Goal: Book appointment/travel/reservation

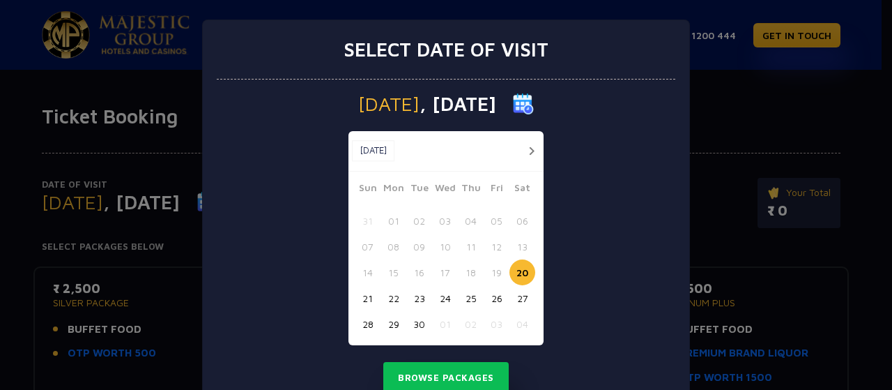
click at [516, 264] on button "20" at bounding box center [522, 272] width 26 height 26
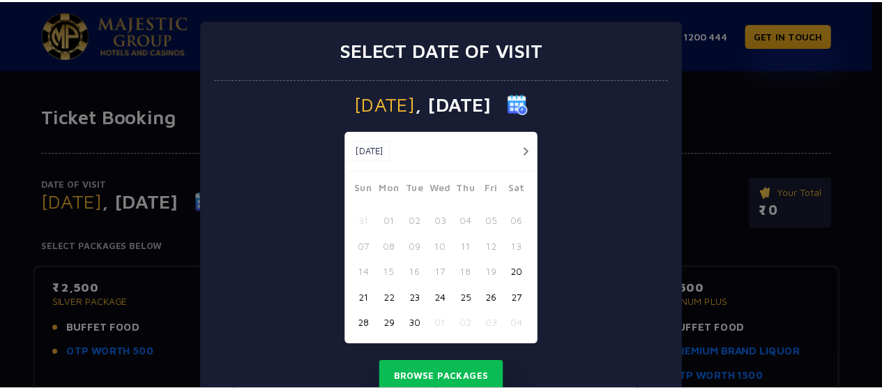
scroll to position [51, 0]
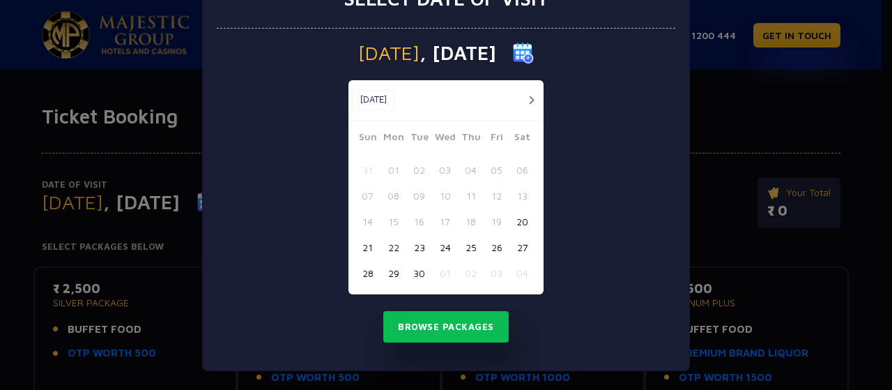
click at [521, 224] on button "20" at bounding box center [522, 221] width 26 height 26
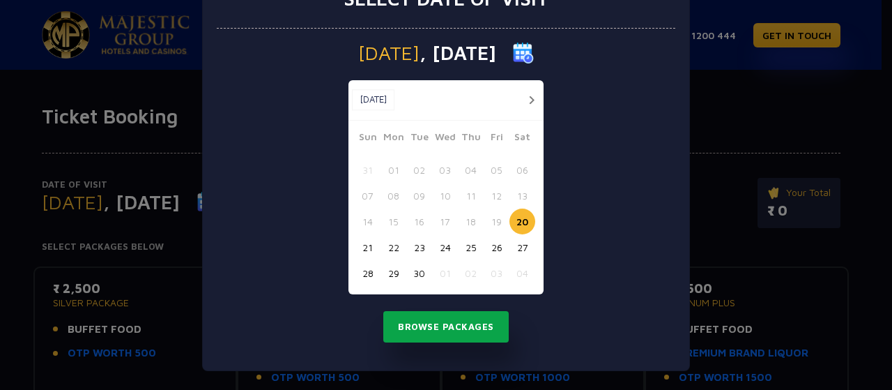
click at [468, 330] on button "Browse Packages" at bounding box center [445, 327] width 125 height 32
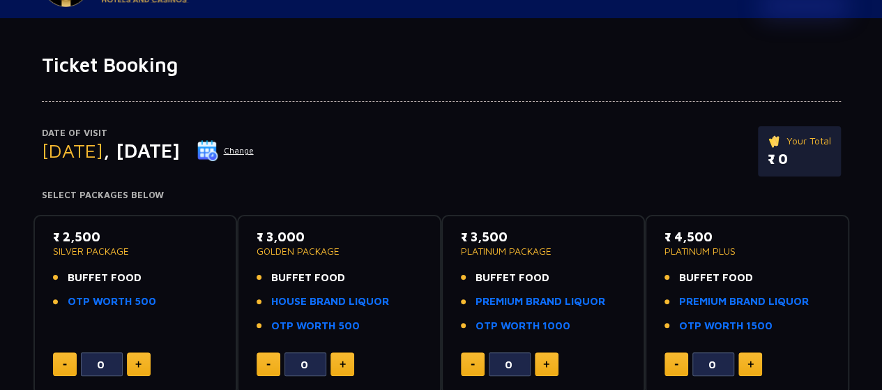
scroll to position [45, 0]
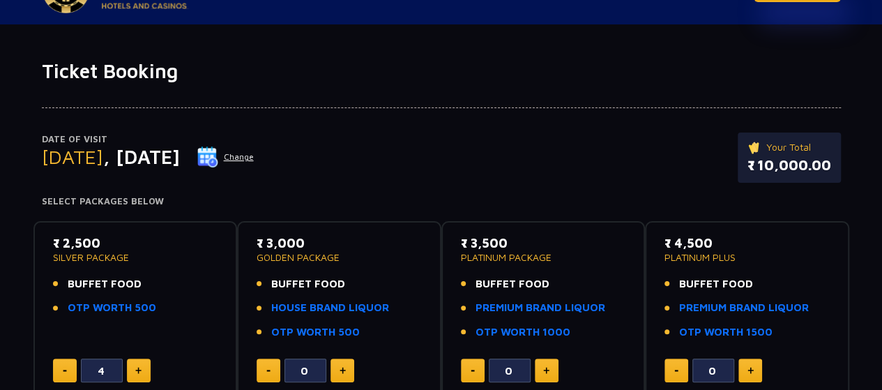
type input "5"
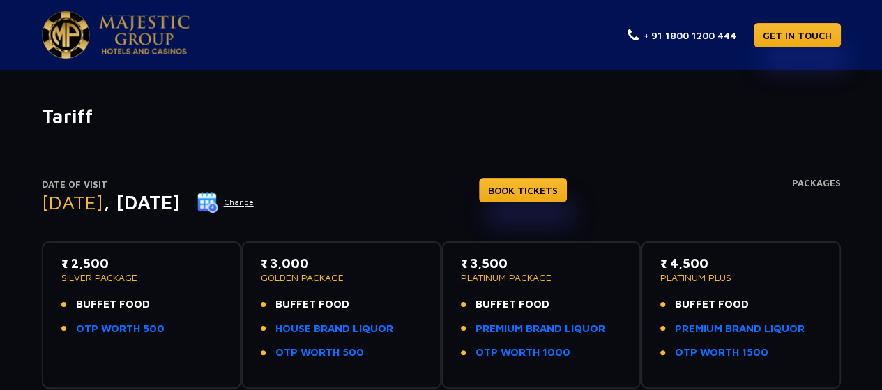
click at [254, 199] on button "Change" at bounding box center [226, 202] width 58 height 22
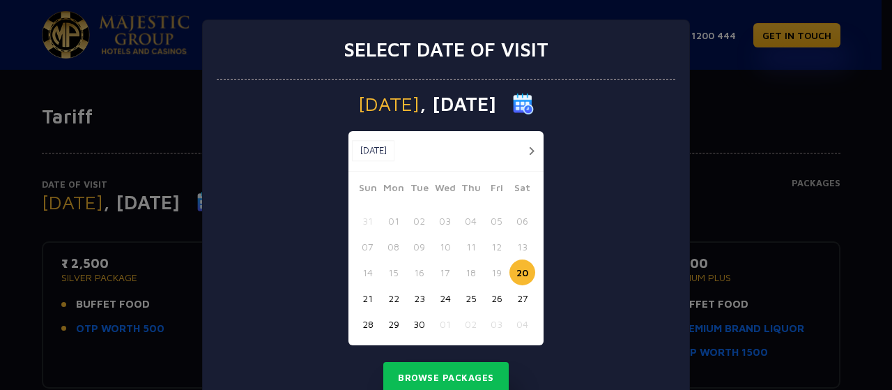
click at [521, 278] on button "20" at bounding box center [522, 272] width 26 height 26
click at [450, 385] on button "Browse Packages" at bounding box center [445, 378] width 125 height 32
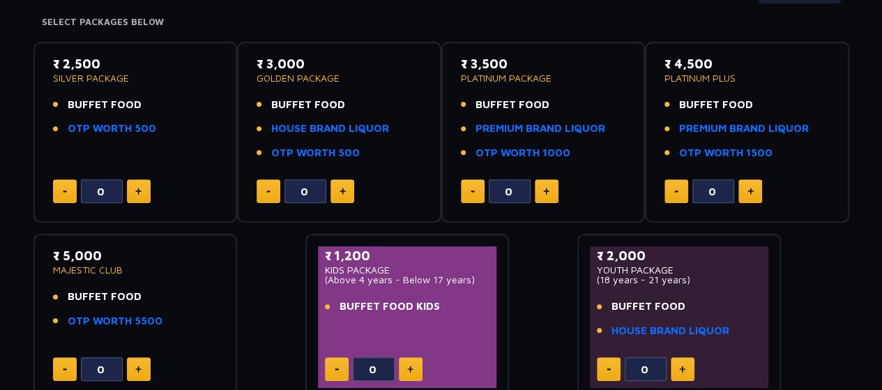
scroll to position [219, 0]
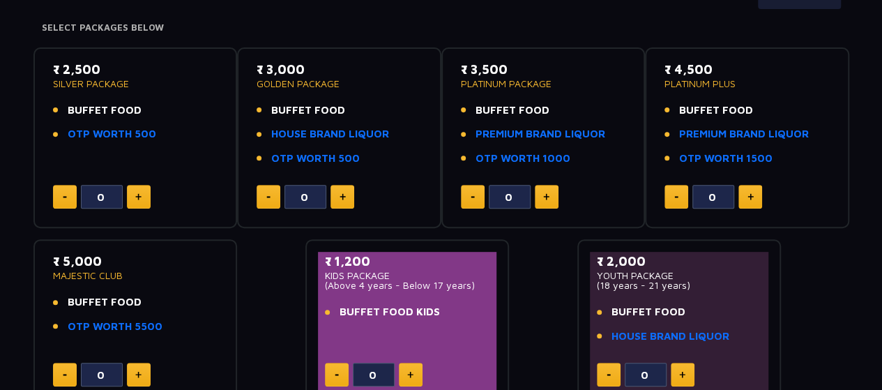
click at [138, 185] on button at bounding box center [139, 197] width 24 height 24
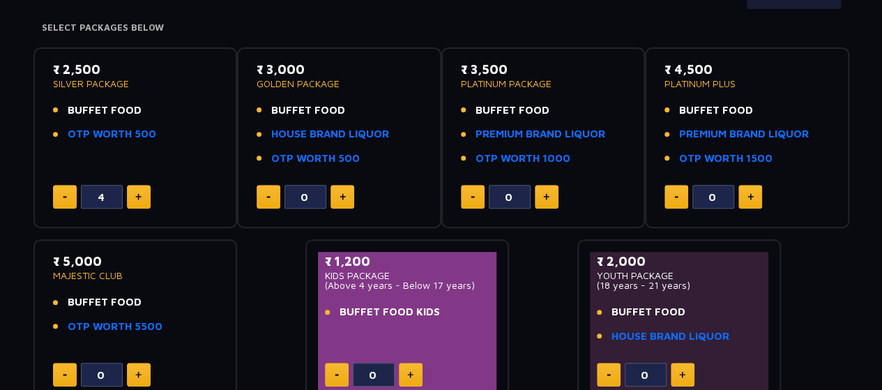
type input "5"
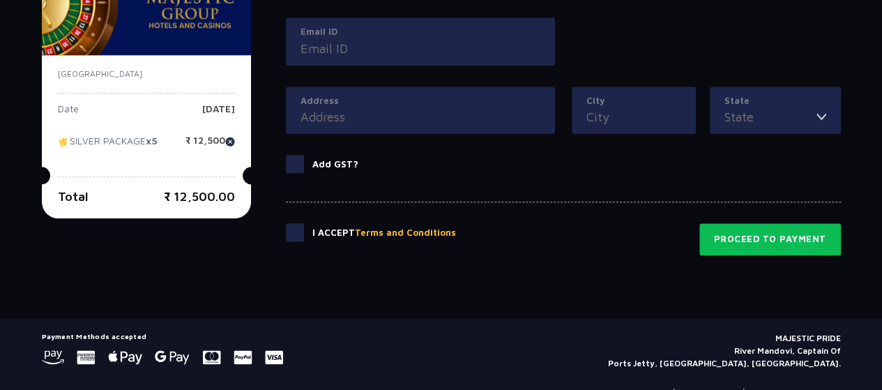
scroll to position [787, 0]
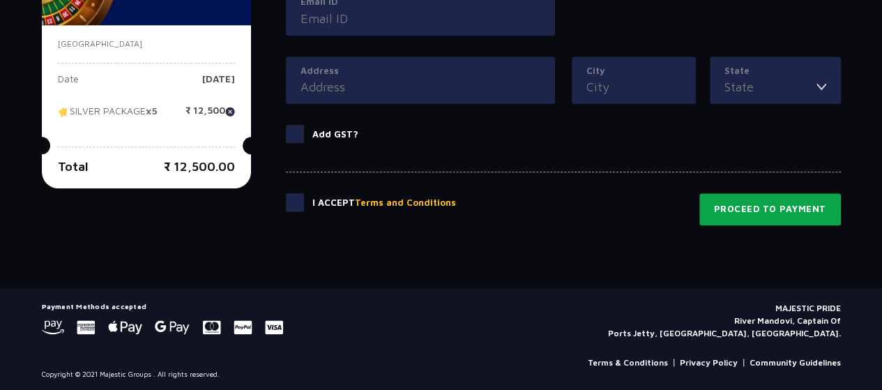
click at [746, 203] on button "Proceed to Payment" at bounding box center [769, 209] width 141 height 32
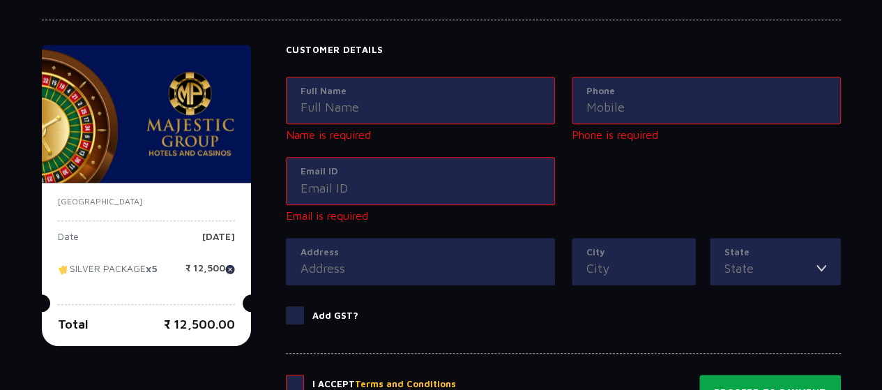
scroll to position [657, 0]
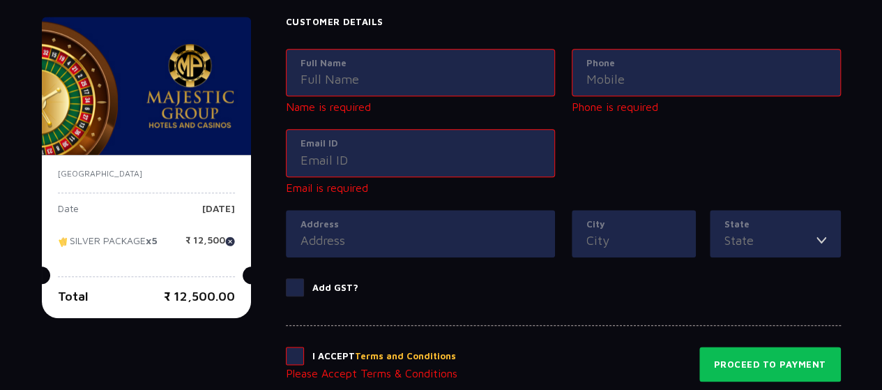
click at [299, 358] on span at bounding box center [295, 355] width 18 height 18
click at [0, 0] on input "checkbox" at bounding box center [0, 0] width 0 height 0
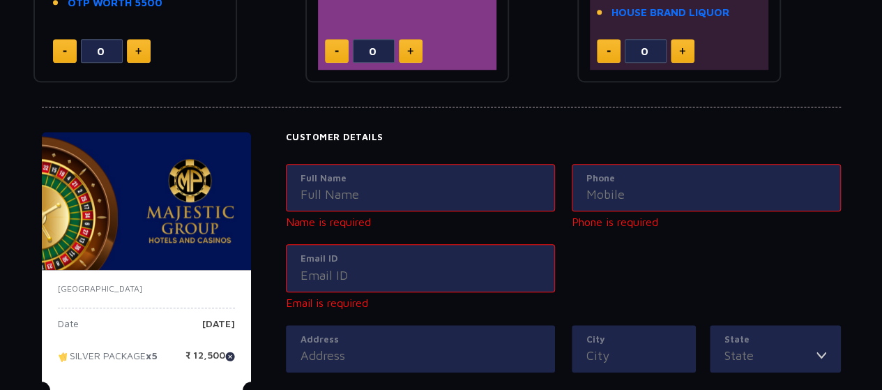
scroll to position [516, 0]
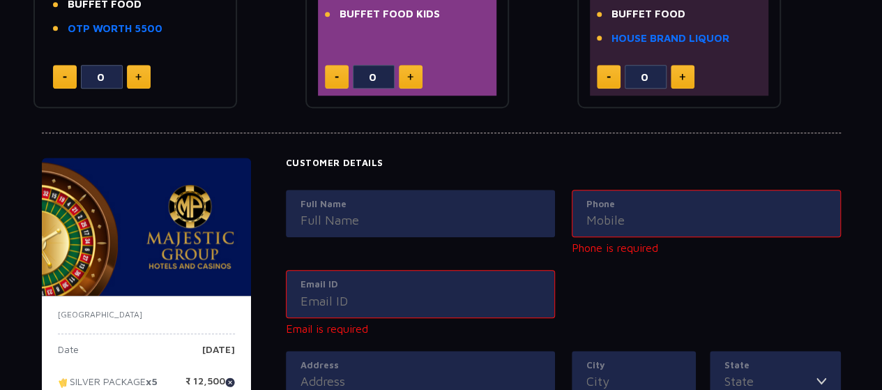
click at [336, 220] on input "Full Name" at bounding box center [420, 219] width 240 height 19
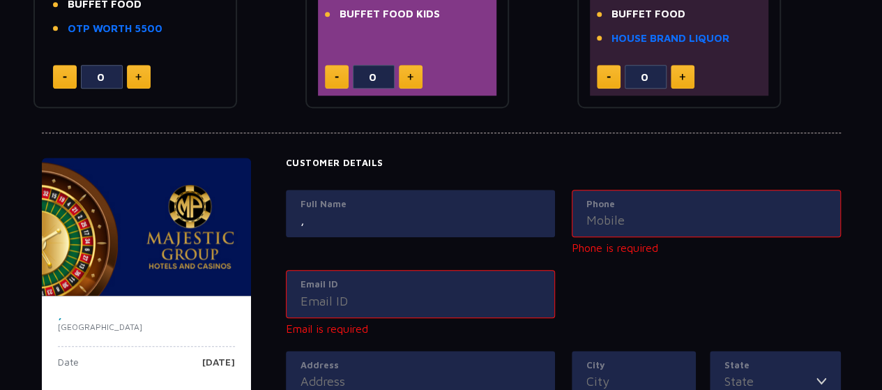
type input ","
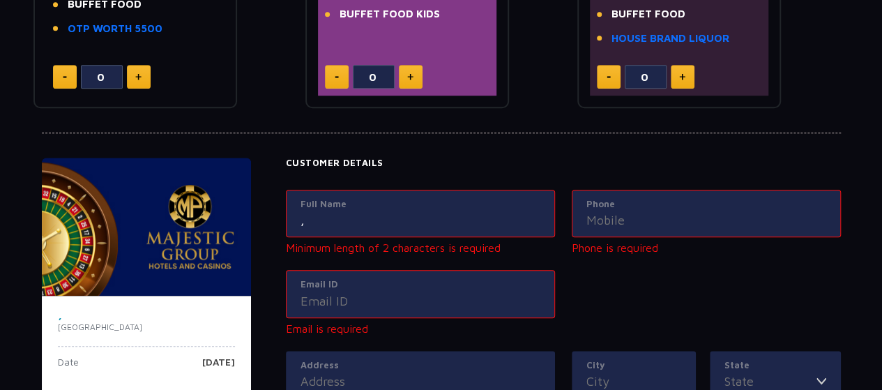
drag, startPoint x: 574, startPoint y: 213, endPoint x: 609, endPoint y: 213, distance: 34.8
click at [609, 213] on div "Phone" at bounding box center [705, 214] width 269 height 48
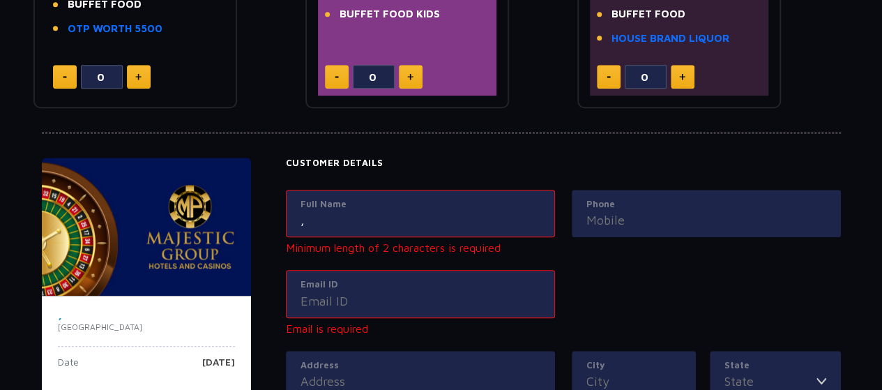
click at [609, 213] on input "Phone" at bounding box center [706, 219] width 240 height 19
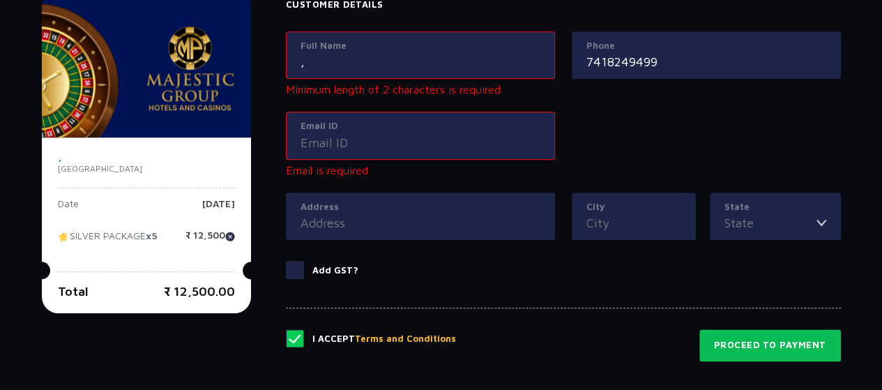
scroll to position [677, 0]
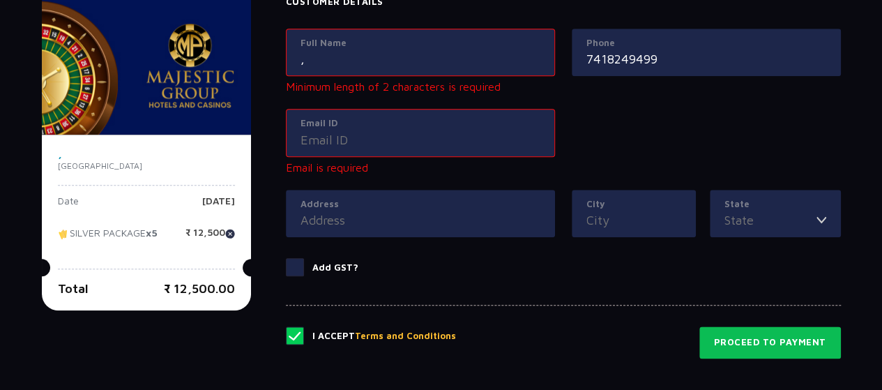
type input "7418249499"
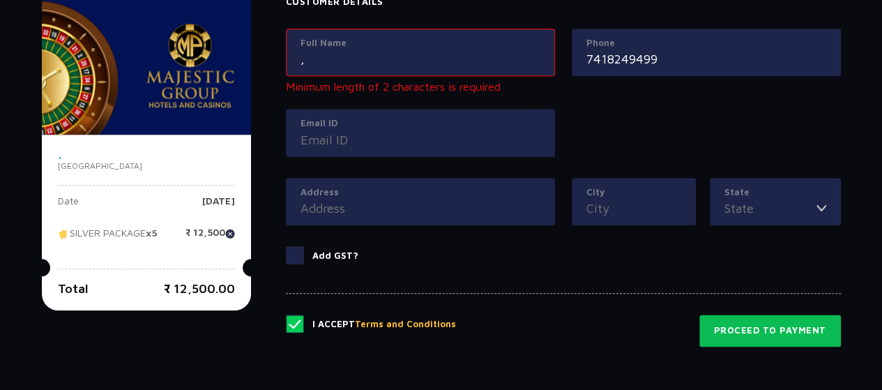
click at [438, 146] on input "Email ID" at bounding box center [420, 139] width 240 height 19
type input "[EMAIL_ADDRESS][DOMAIN_NAME]"
click at [433, 190] on label "Address" at bounding box center [420, 192] width 240 height 14
click at [433, 199] on input "Address" at bounding box center [420, 208] width 240 height 19
type input "Pune"
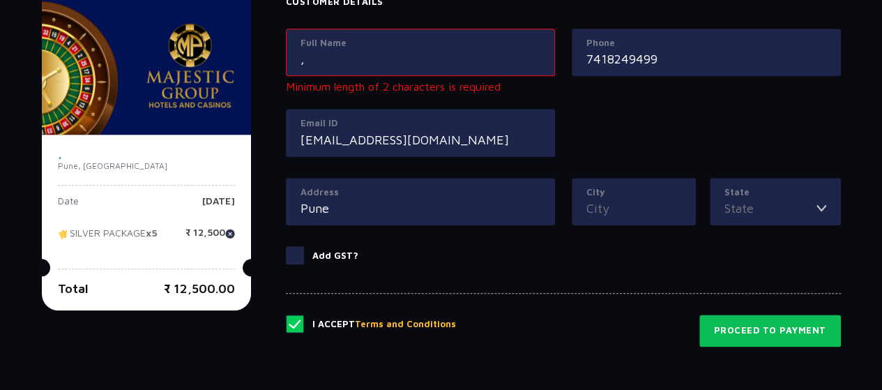
click at [604, 204] on input "City" at bounding box center [633, 208] width 95 height 19
type input "Pune"
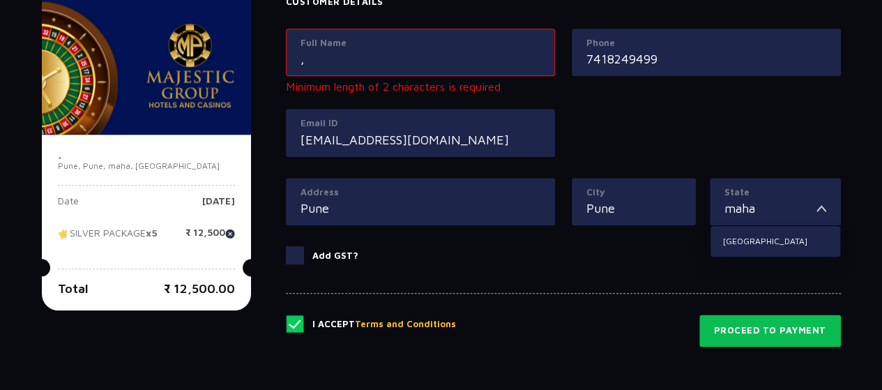
click at [796, 247] on div "[GEOGRAPHIC_DATA]" at bounding box center [775, 241] width 130 height 31
click at [745, 235] on li "[GEOGRAPHIC_DATA]" at bounding box center [775, 241] width 130 height 18
type input "[GEOGRAPHIC_DATA]"
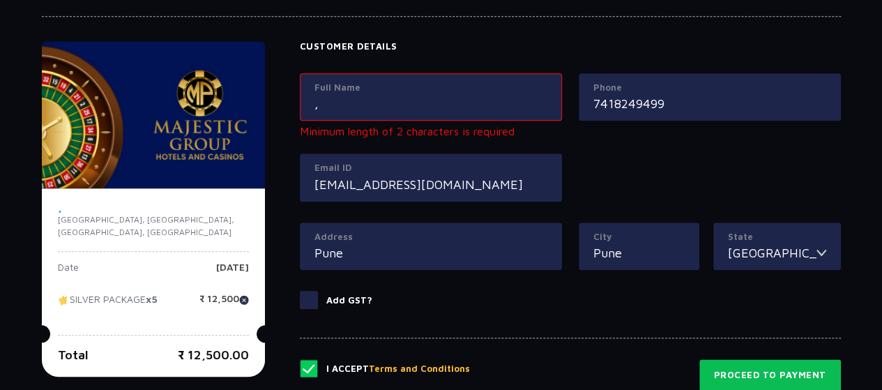
scroll to position [646, 0]
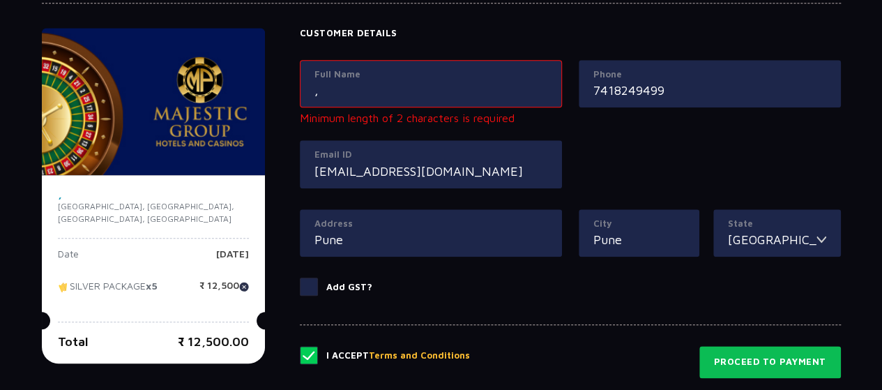
click at [434, 76] on label "Full Name" at bounding box center [430, 75] width 233 height 14
click at [434, 81] on input "," at bounding box center [430, 90] width 233 height 19
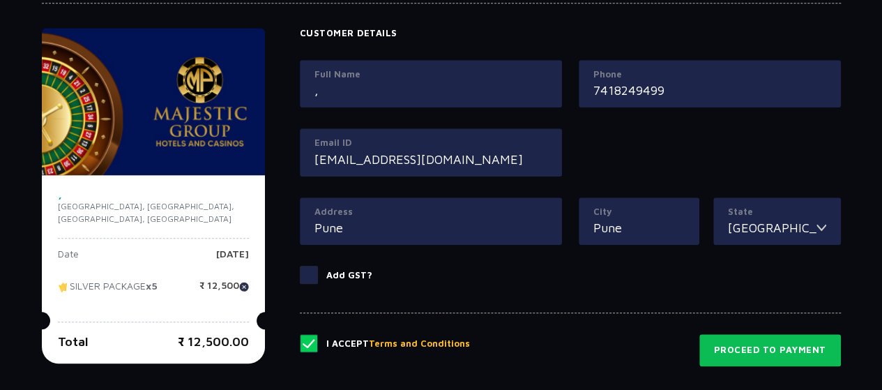
click at [413, 90] on input "," at bounding box center [430, 90] width 233 height 19
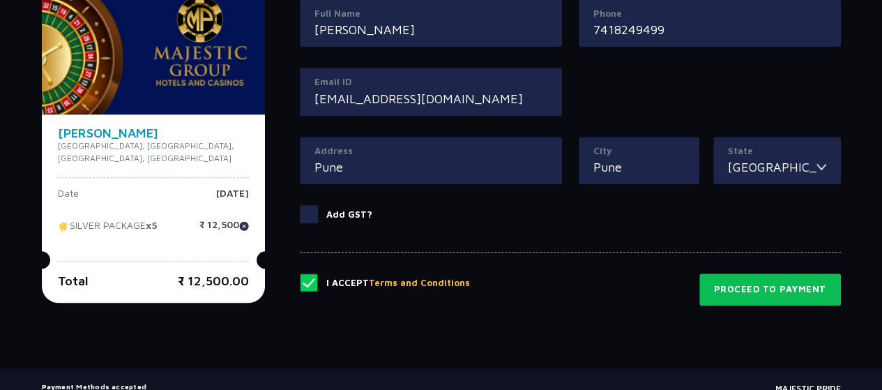
scroll to position [716, 0]
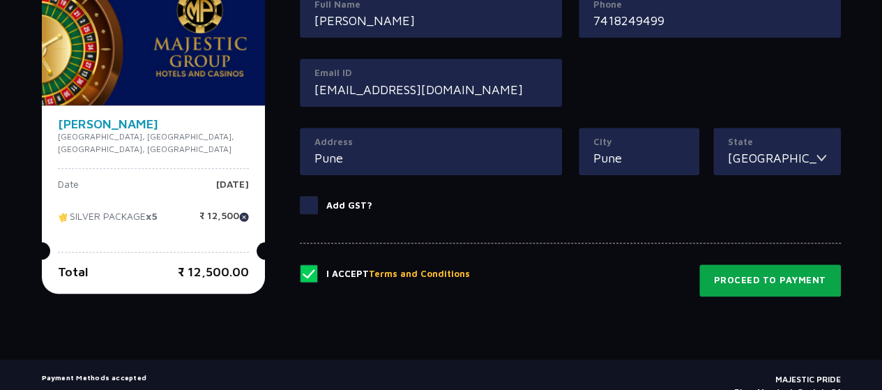
type input "[PERSON_NAME]"
click at [765, 281] on button "Proceed to Payment" at bounding box center [769, 280] width 141 height 32
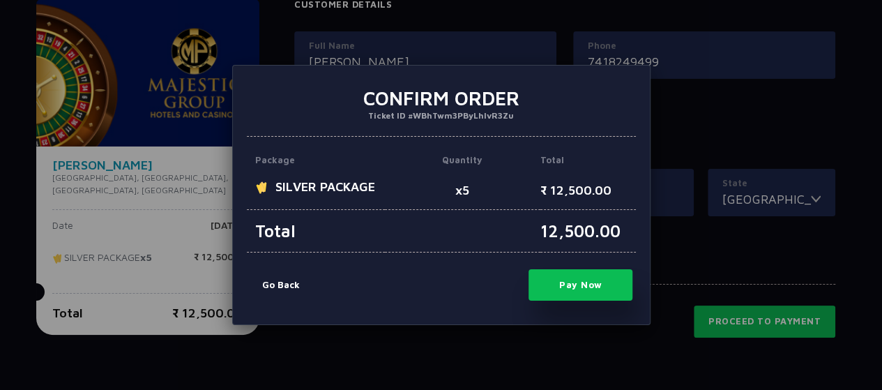
scroll to position [671, 0]
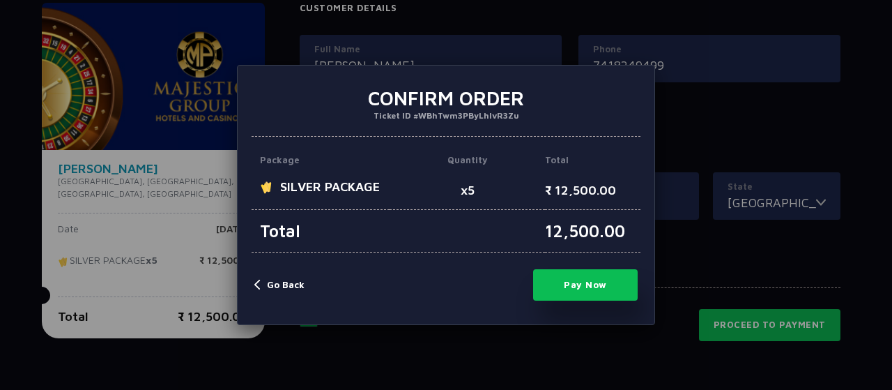
click at [295, 283] on button "Go Back" at bounding box center [279, 285] width 50 height 14
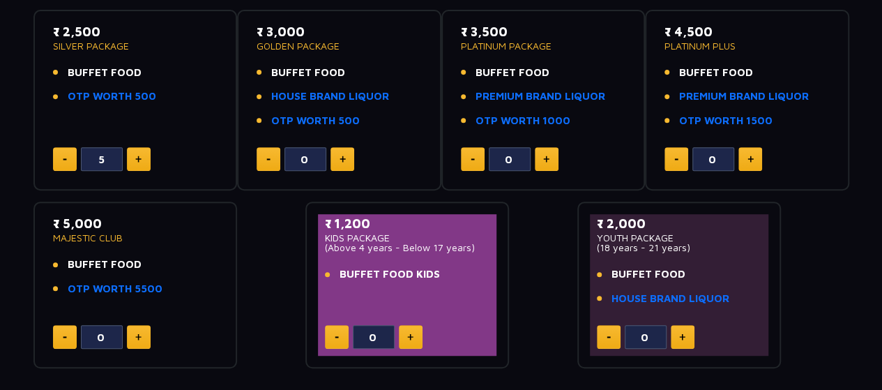
scroll to position [0, 0]
